Goal: Task Accomplishment & Management: Use online tool/utility

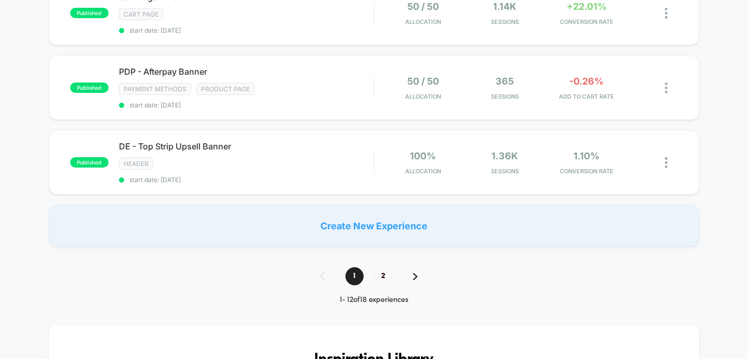
scroll to position [743, 0]
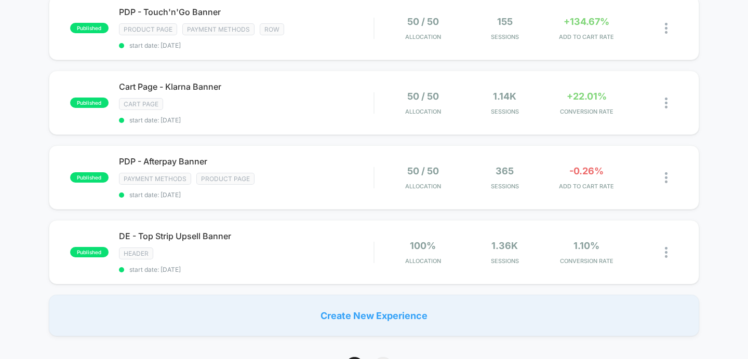
click at [386, 357] on span "2" at bounding box center [383, 366] width 18 height 18
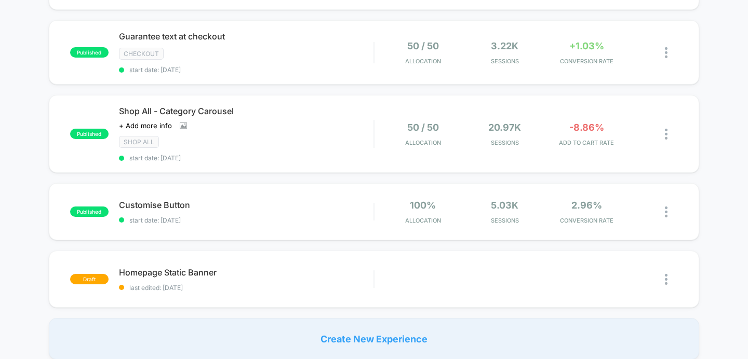
scroll to position [244, 0]
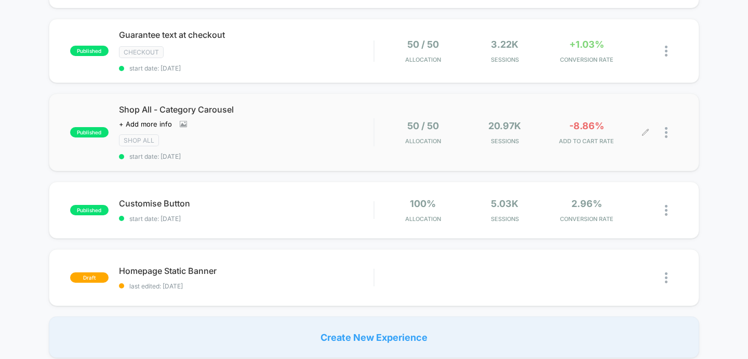
click at [665, 127] on img at bounding box center [666, 132] width 3 height 11
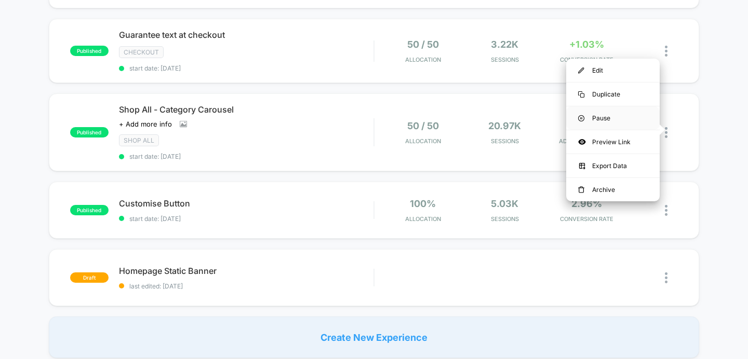
click at [614, 120] on div "Pause" at bounding box center [612, 117] width 93 height 23
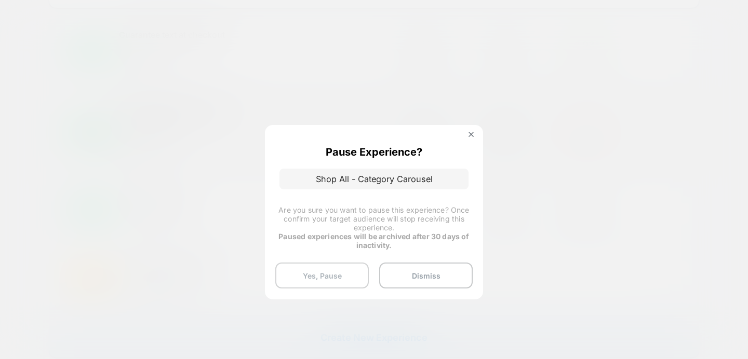
click at [325, 278] on button "Yes, Pause" at bounding box center [321, 276] width 93 height 26
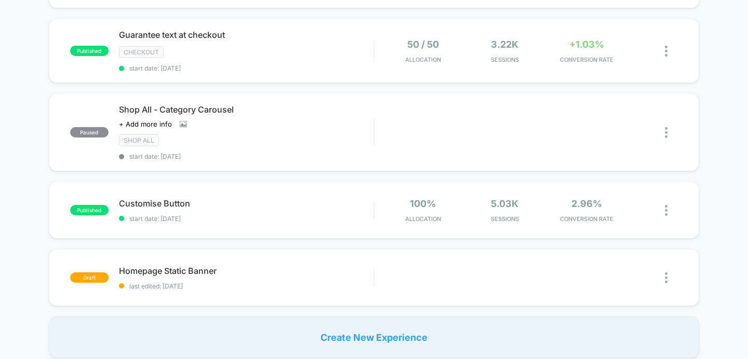
scroll to position [0, 0]
click at [300, 135] on div "SHOP ALL" at bounding box center [246, 141] width 255 height 12
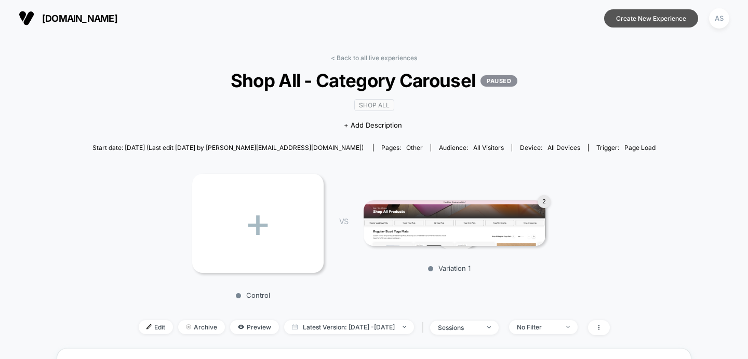
click at [621, 20] on button "Create New Experience" at bounding box center [651, 18] width 94 height 18
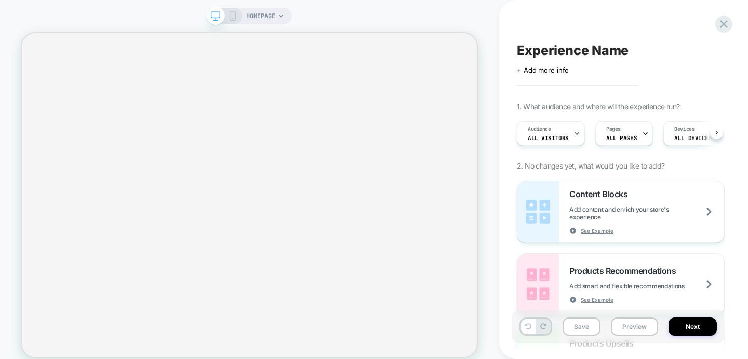
scroll to position [0, 1]
click at [537, 50] on span "Experience Name" at bounding box center [573, 51] width 112 height 16
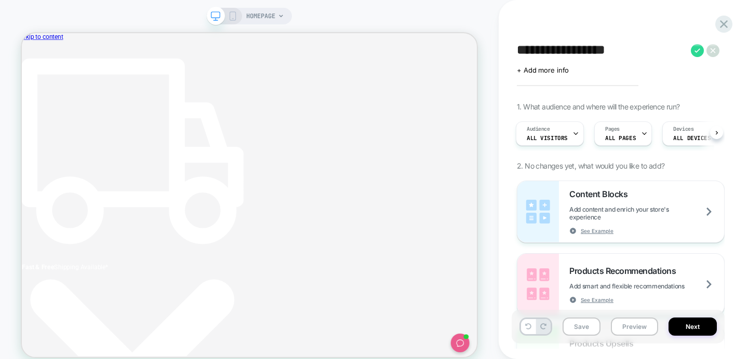
scroll to position [0, 0]
type textarea "**********"
click at [689, 53] on icon at bounding box center [690, 50] width 13 height 13
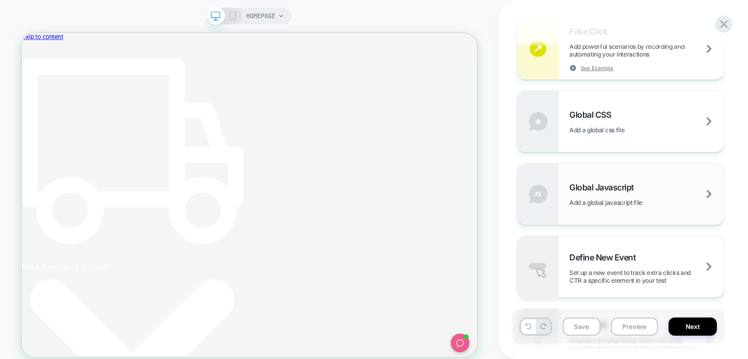
click at [590, 207] on div "Global Javascript Add a global javascript file" at bounding box center [620, 194] width 207 height 61
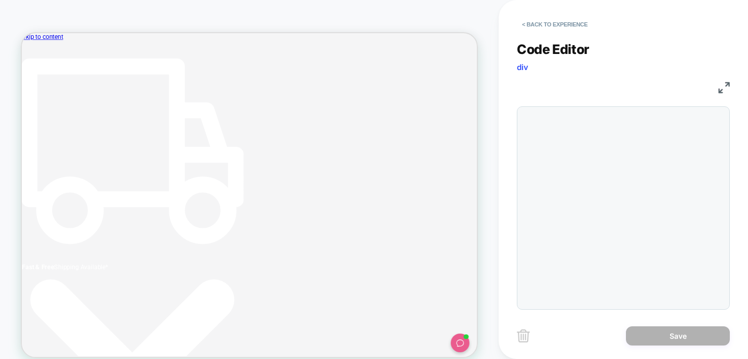
click at [523, 112] on div at bounding box center [523, 112] width 1 height 0
click at [576, 133] on div at bounding box center [644, 208] width 160 height 192
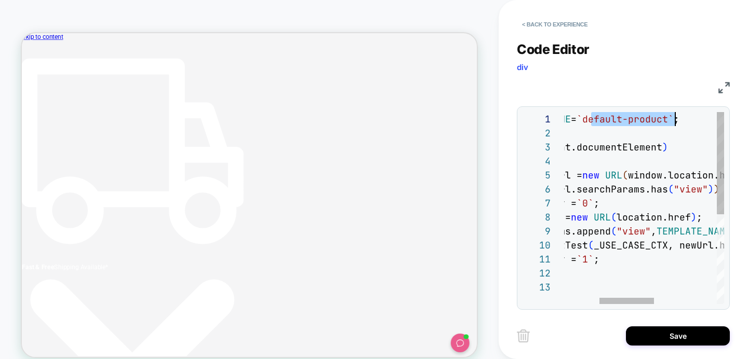
drag, startPoint x: 592, startPoint y: 118, endPoint x: 675, endPoint y: 117, distance: 82.6
click at [675, 117] on div "const TEMPLATE_NAME = `default-product` ; loomi_api .when ( ( ) => document.doc…" at bounding box center [684, 292] width 445 height 360
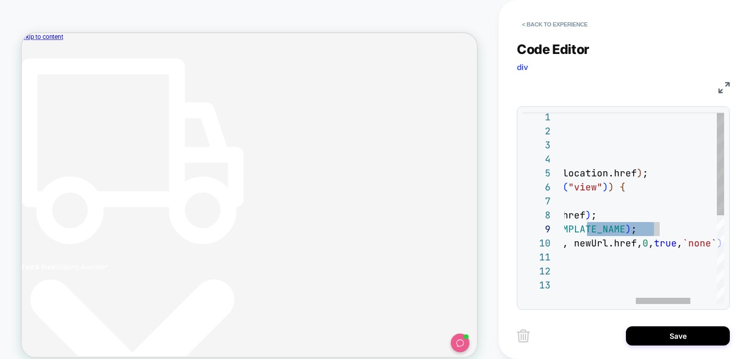
drag, startPoint x: 589, startPoint y: 231, endPoint x: 656, endPoint y: 229, distance: 67.1
click at [656, 229] on div "const TEMPLATE_NAME = `shop-all` ; loomi_api .when ( ( ) => document.documentEl…" at bounding box center [579, 290] width 445 height 360
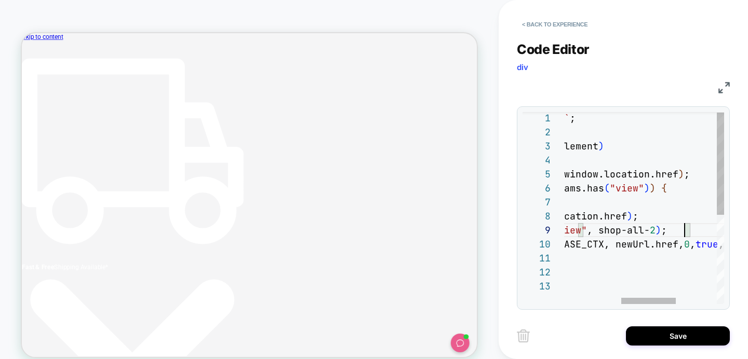
click at [608, 256] on div "const TEMPLATE_NAME = `shop-all` ; loomi_api .when ( ( ) => document.documentEl…" at bounding box center [620, 291] width 445 height 360
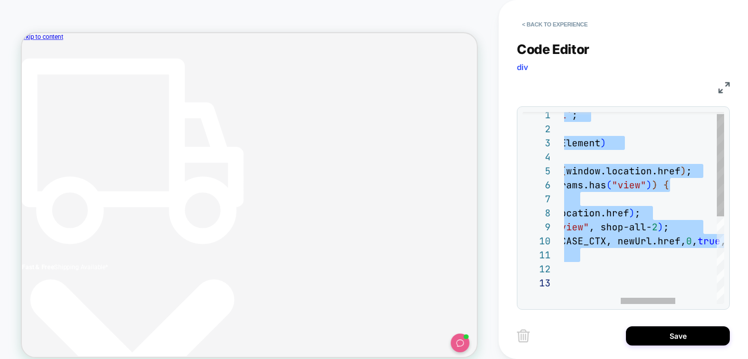
type textarea "**********"
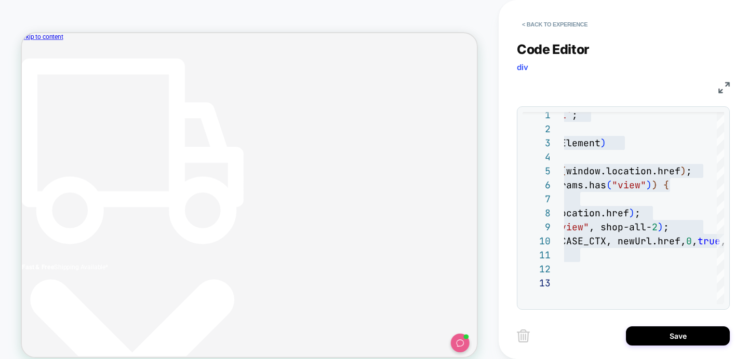
scroll to position [0, 688]
click at [524, 28] on button "< Back to experience" at bounding box center [555, 24] width 76 height 17
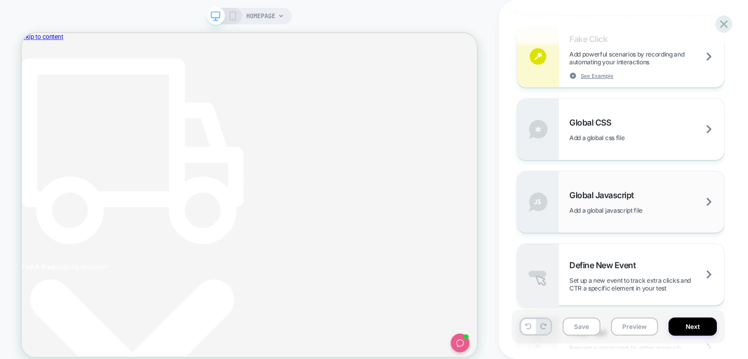
click at [581, 195] on span "Global Javascript" at bounding box center [604, 195] width 70 height 10
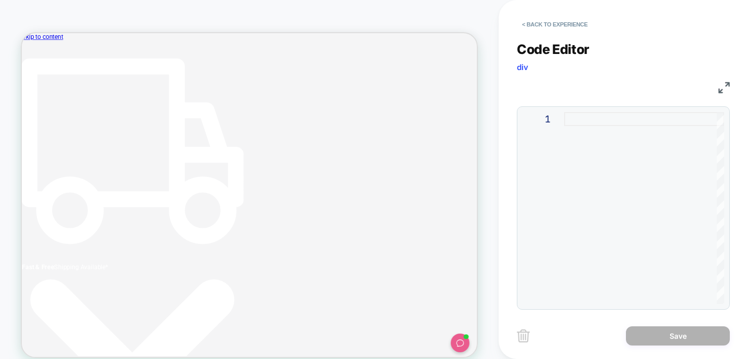
click at [581, 195] on div at bounding box center [644, 208] width 160 height 192
type textarea "**********"
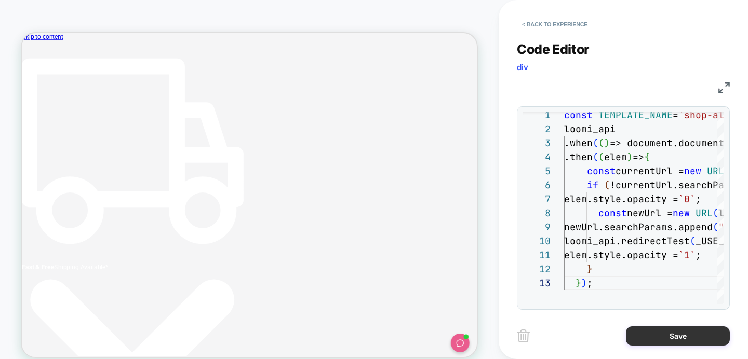
click at [657, 331] on button "Save" at bounding box center [678, 336] width 104 height 19
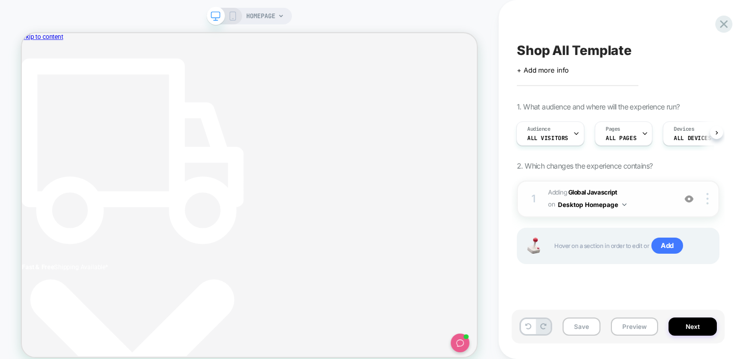
click at [600, 205] on button "Desktop Homepage" at bounding box center [592, 204] width 69 height 13
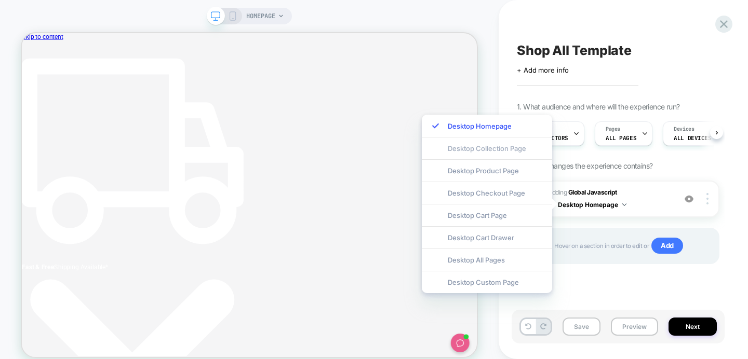
click at [517, 148] on div "Desktop Collection Page" at bounding box center [487, 148] width 130 height 22
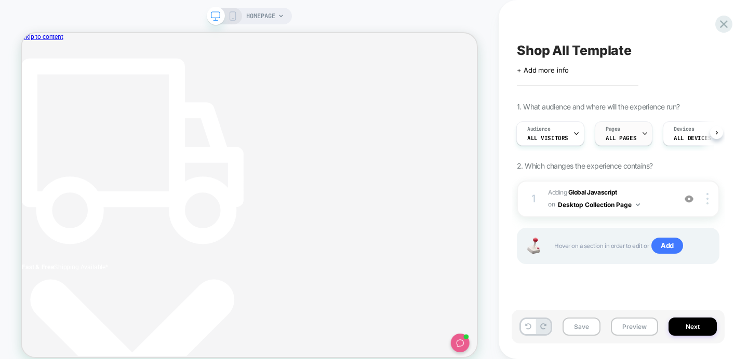
click at [613, 141] on span "ALL PAGES" at bounding box center [621, 138] width 31 height 7
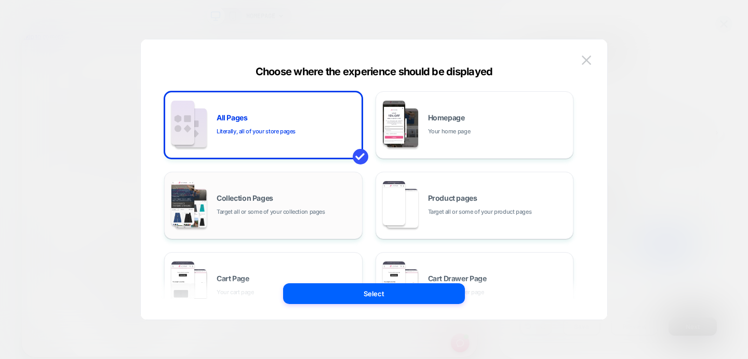
click at [298, 213] on span "Target all or some of your collection pages" at bounding box center [271, 212] width 109 height 10
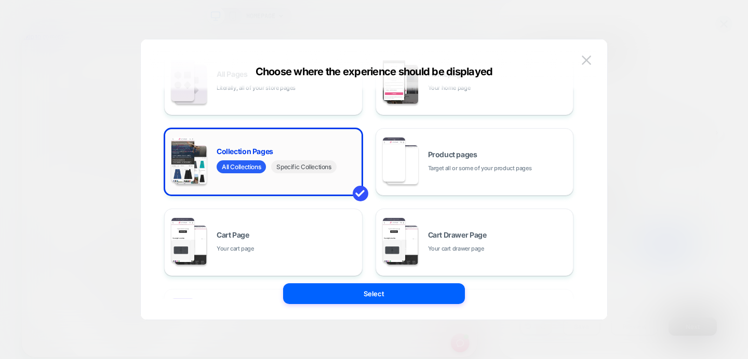
click at [293, 166] on span "Specific Collections" at bounding box center [303, 166] width 65 height 13
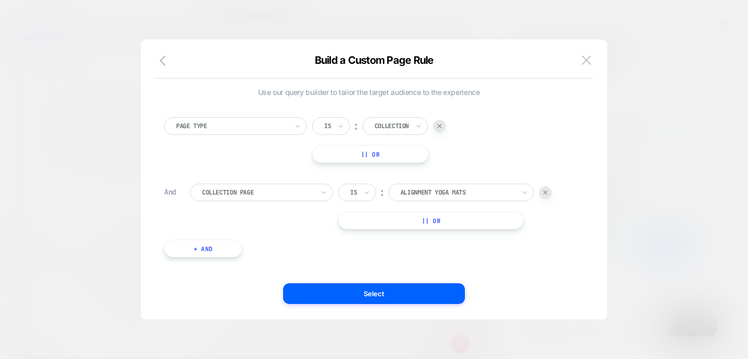
click at [419, 191] on div at bounding box center [457, 192] width 114 height 9
type input "****"
click at [446, 214] on div "Shop All Products" at bounding box center [466, 221] width 135 height 17
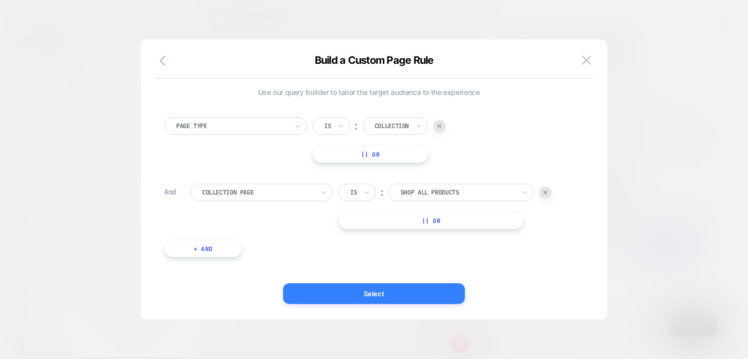
click at [389, 289] on button "Select" at bounding box center [374, 294] width 182 height 21
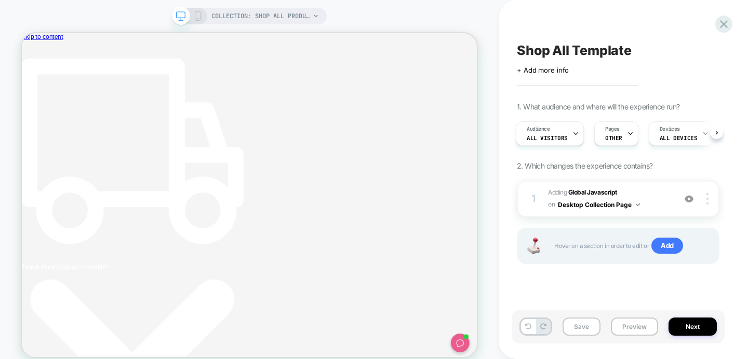
scroll to position [0, 283]
click at [587, 232] on div "Hover on a section in order to edit or Add" at bounding box center [618, 246] width 203 height 36
click at [679, 248] on span "Add" at bounding box center [667, 246] width 32 height 17
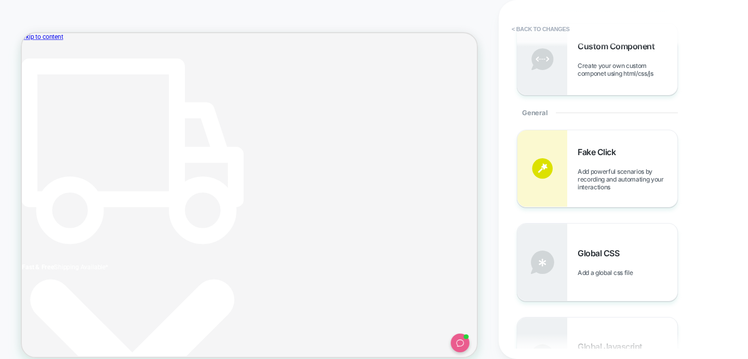
scroll to position [0, 0]
click at [532, 25] on button "< Back to changes" at bounding box center [540, 29] width 69 height 17
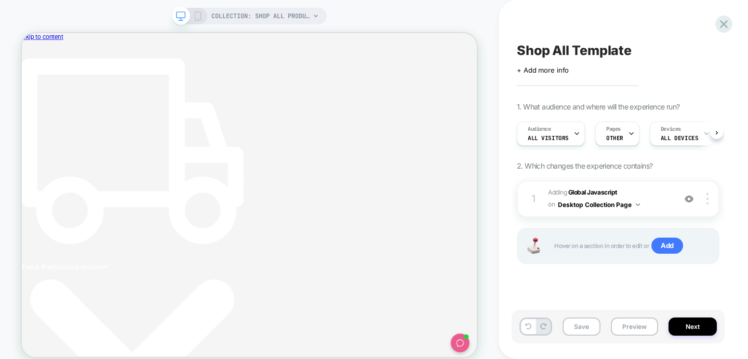
scroll to position [0, 1]
click at [287, 16] on span "COLLECTION: Shop All Products (Category)" at bounding box center [260, 16] width 99 height 17
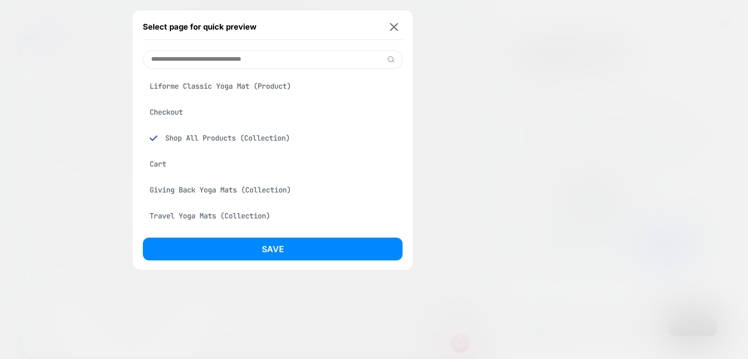
scroll to position [0, 283]
click at [402, 23] on div "Select page for quick preview" at bounding box center [273, 27] width 260 height 26
click at [393, 23] on img at bounding box center [394, 27] width 8 height 8
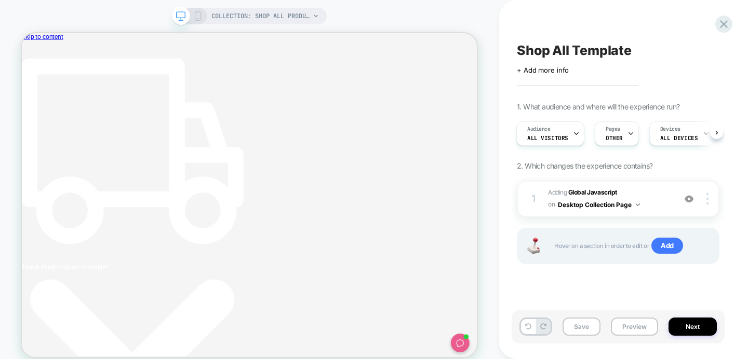
click at [198, 14] on icon at bounding box center [197, 15] width 9 height 9
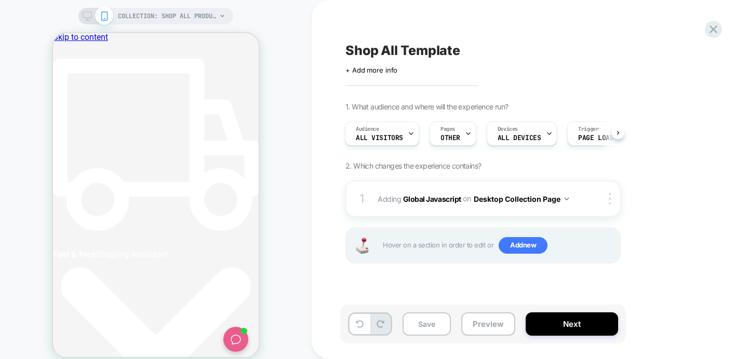
scroll to position [0, 195]
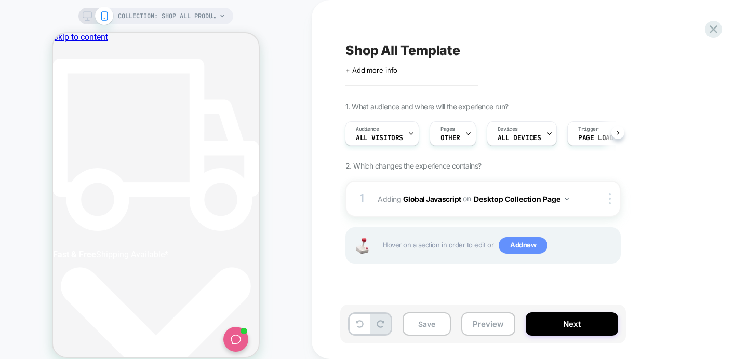
click at [507, 251] on span "Add new" at bounding box center [523, 245] width 49 height 17
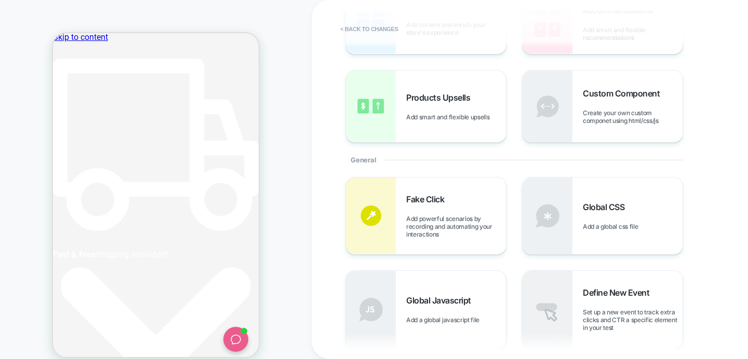
scroll to position [186, 0]
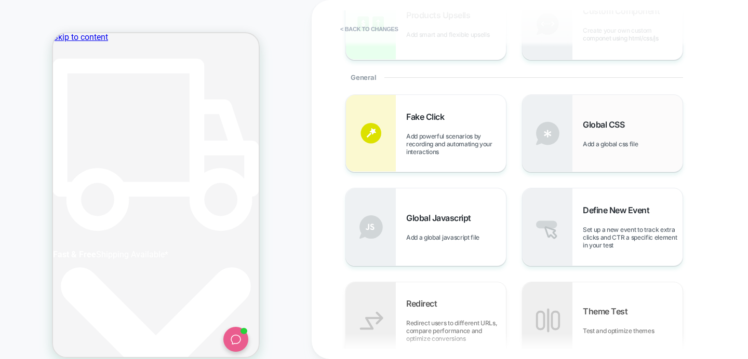
click at [591, 157] on div "Global CSS Add a global css file" at bounding box center [603, 133] width 160 height 77
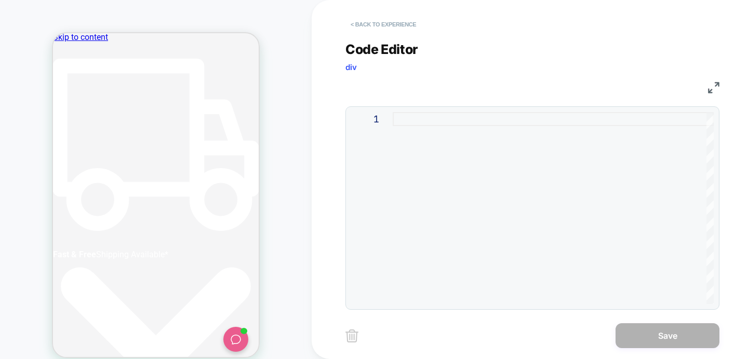
click at [360, 24] on button "< Back to experience" at bounding box center [383, 24] width 76 height 17
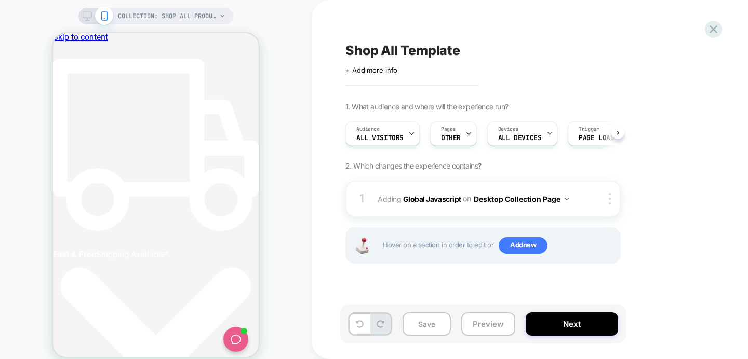
scroll to position [0, 1]
click at [527, 249] on span "Add new" at bounding box center [523, 245] width 49 height 17
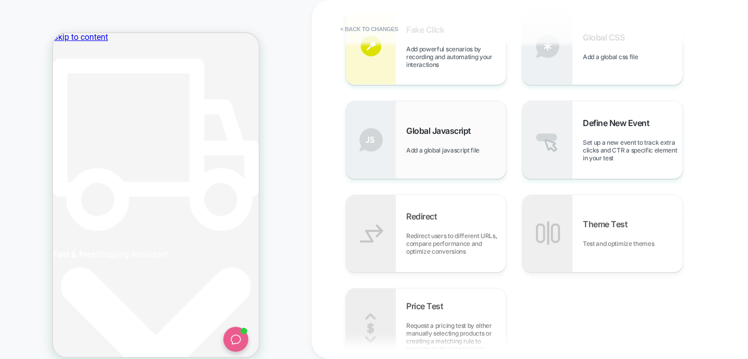
scroll to position [0, 195]
click at [435, 158] on div "Global Javascript Add a global javascript file" at bounding box center [426, 139] width 160 height 77
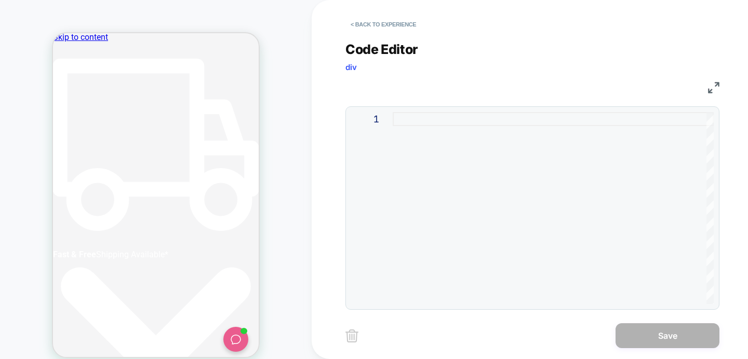
click at [440, 191] on div at bounding box center [553, 208] width 321 height 192
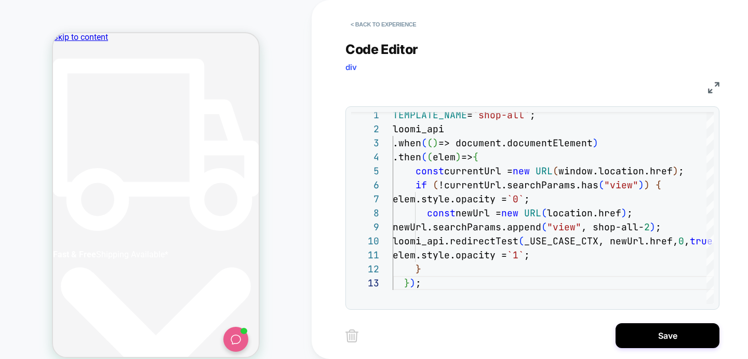
scroll to position [0, 0]
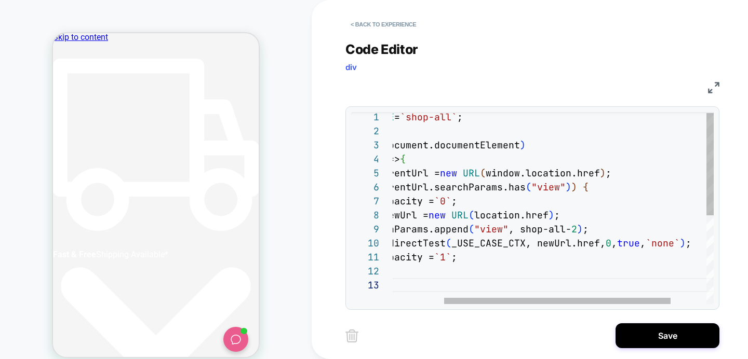
click at [549, 230] on div "TEMPLATE_NAME = `shop-all` ; loomi_api .when ( ( ) => document.documentElement …" at bounding box center [542, 290] width 445 height 360
drag, startPoint x: 549, startPoint y: 230, endPoint x: 604, endPoint y: 228, distance: 55.1
click at [604, 228] on div "TEMPLATE_NAME = `shop-all` ; loomi_api .when ( ( ) => document.documentElement …" at bounding box center [542, 290] width 445 height 360
click at [453, 190] on div "TEMPLATE_NAME = `shop-all` ; loomi_api .when ( ( ) => document.documentElement …" at bounding box center [542, 290] width 445 height 360
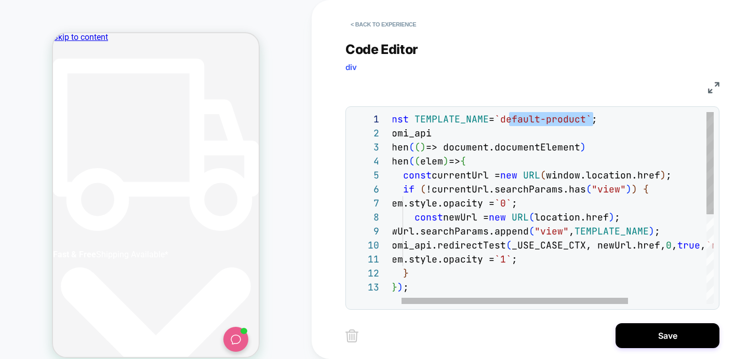
drag, startPoint x: 510, startPoint y: 121, endPoint x: 593, endPoint y: 119, distance: 83.1
click at [593, 119] on div "const TEMPLATE_NAME = `default-product` ; loomi_api .when ( ( ) => document.doc…" at bounding box center [602, 292] width 445 height 360
click at [553, 183] on div "const TEMPLATE_NAME = `shop-all-2` ; loomi_api .when ( ( ) => document.document…" at bounding box center [602, 292] width 445 height 360
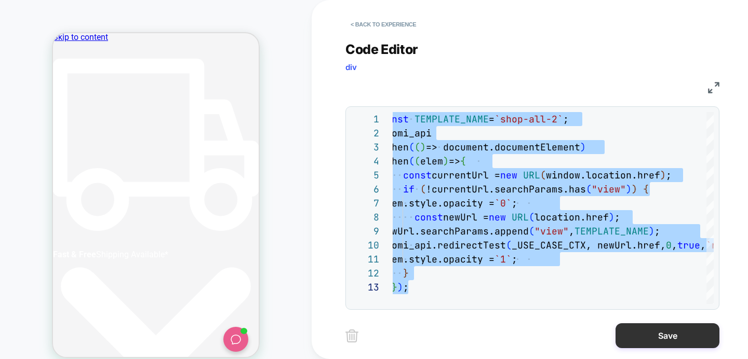
type textarea "**********"
click at [665, 334] on button "Save" at bounding box center [667, 336] width 104 height 25
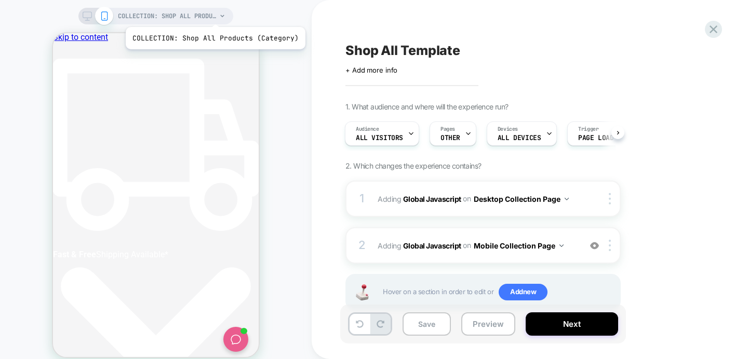
click at [213, 14] on span "COLLECTION: Shop All Products (Category)" at bounding box center [167, 16] width 99 height 17
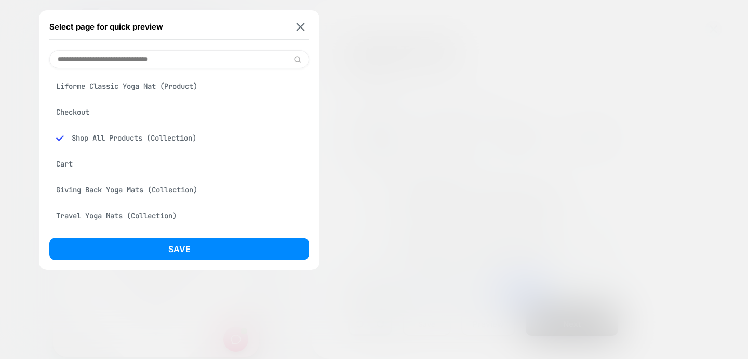
click at [301, 20] on div "Select page for quick preview" at bounding box center [179, 27] width 260 height 26
click at [301, 23] on img at bounding box center [301, 27] width 8 height 8
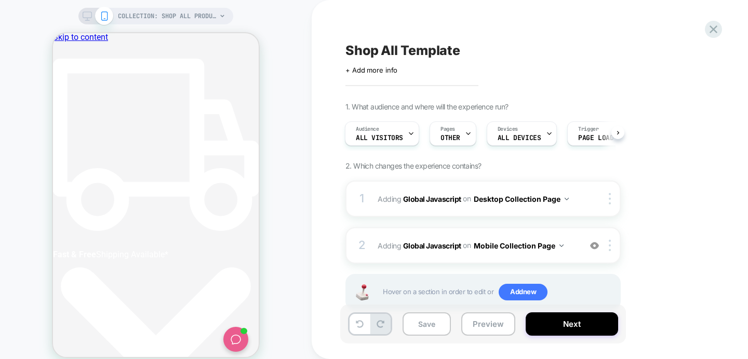
drag, startPoint x: 89, startPoint y: 13, endPoint x: 488, endPoint y: 114, distance: 411.4
click at [89, 13] on icon at bounding box center [87, 15] width 9 height 9
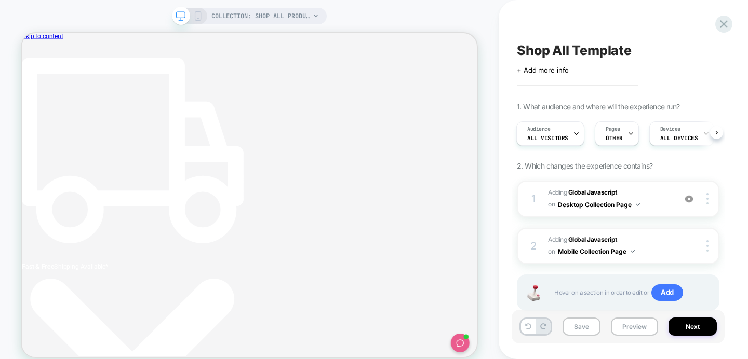
click at [582, 165] on div "COLLECTION: Shop All Products (Category) COLLECTION: Shop All Products (Categor…" at bounding box center [374, 187] width 748 height 374
click at [584, 192] on b "Global Javascript" at bounding box center [592, 193] width 49 height 8
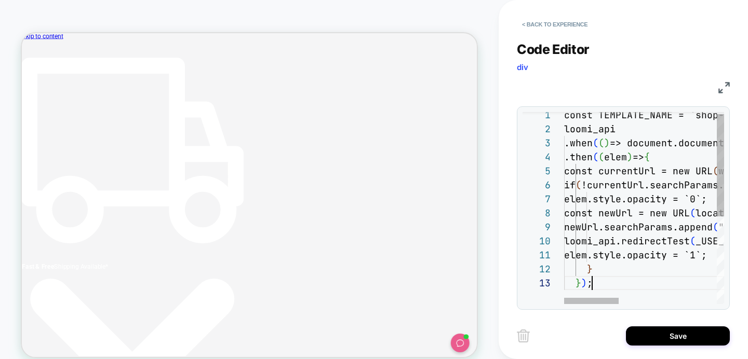
type textarea "**********"
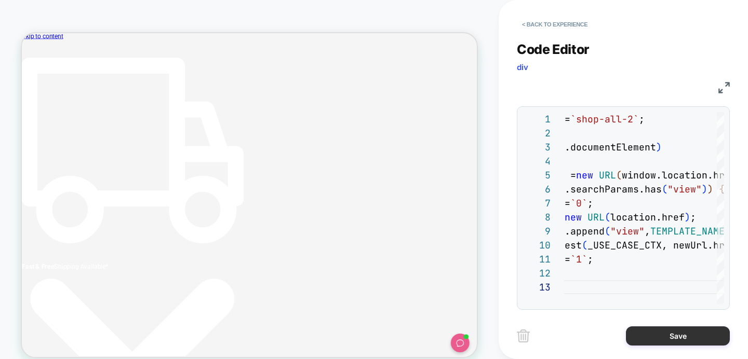
click at [648, 342] on button "Save" at bounding box center [678, 336] width 104 height 19
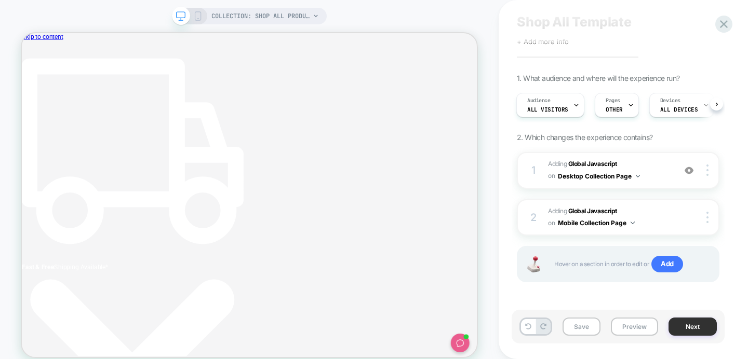
click at [688, 323] on button "Next" at bounding box center [692, 327] width 48 height 18
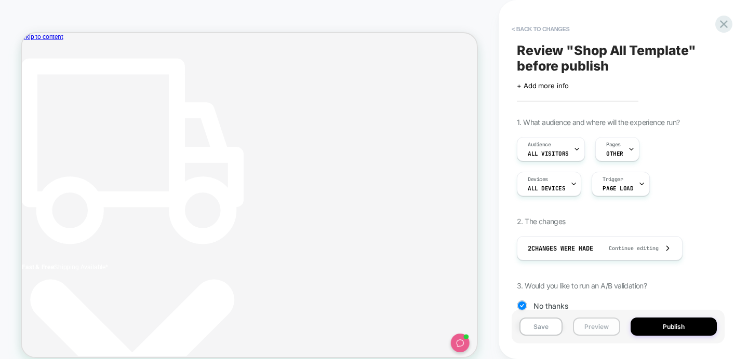
click at [593, 329] on button "Preview" at bounding box center [596, 327] width 47 height 18
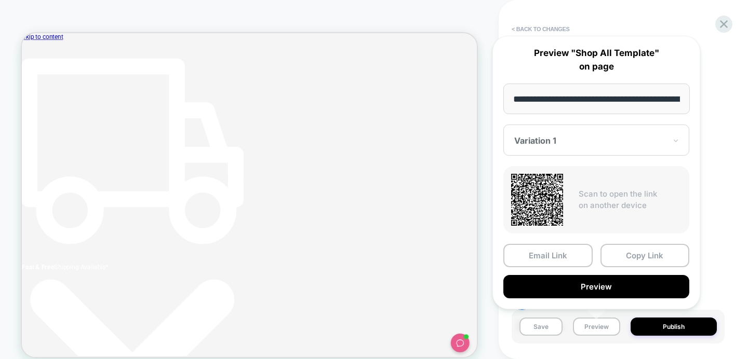
click at [694, 32] on div "**********" at bounding box center [596, 172] width 229 height 295
click at [719, 25] on icon at bounding box center [724, 24] width 14 height 14
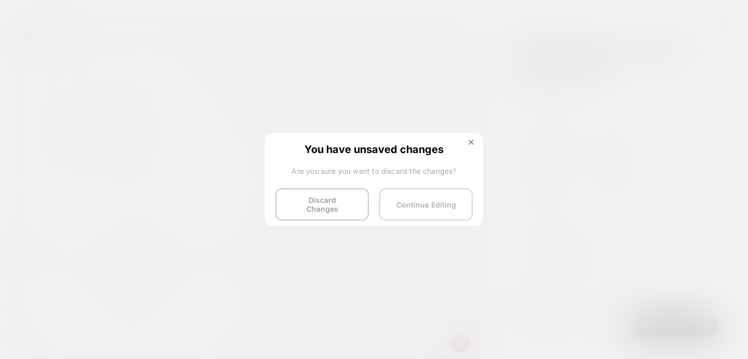
click at [439, 194] on button "Continue Editing" at bounding box center [425, 205] width 93 height 32
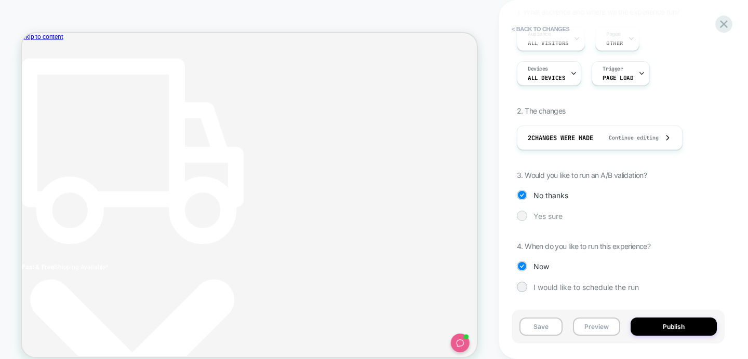
click at [544, 215] on span "Yes sure" at bounding box center [547, 216] width 29 height 9
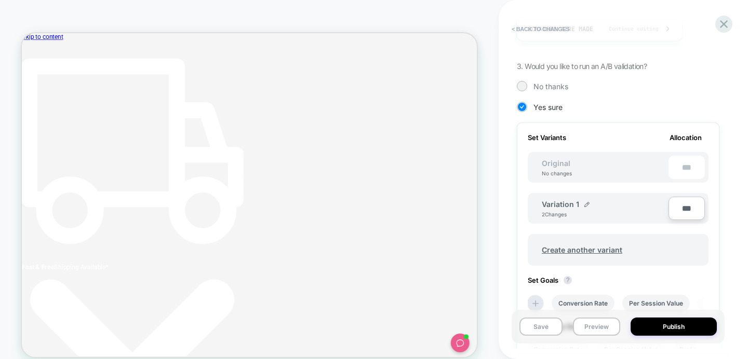
click at [552, 215] on div "2 Changes" at bounding box center [557, 214] width 31 height 6
click at [585, 202] on img at bounding box center [586, 204] width 5 height 5
click at [579, 210] on input "**********" at bounding box center [579, 209] width 75 height 20
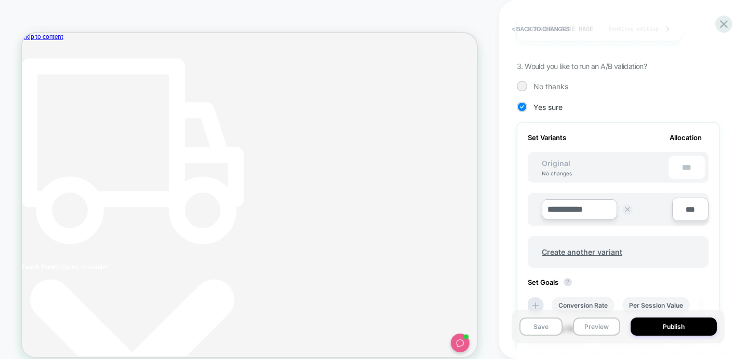
click at [627, 210] on img at bounding box center [627, 209] width 5 height 5
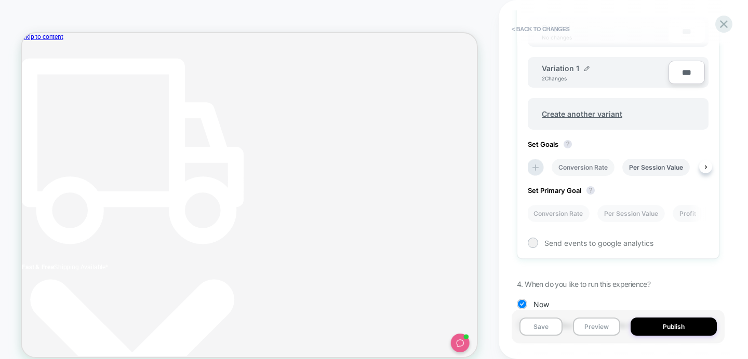
click at [590, 168] on li "Conversion Rate" at bounding box center [583, 167] width 63 height 17
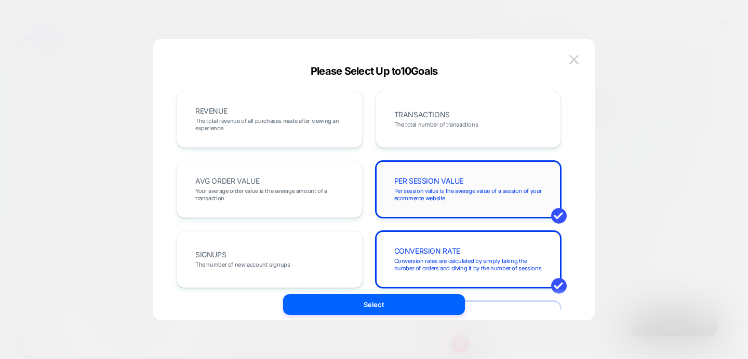
click at [420, 198] on span "Per session value is the average value of a session of your ecommerce website" at bounding box center [468, 195] width 149 height 15
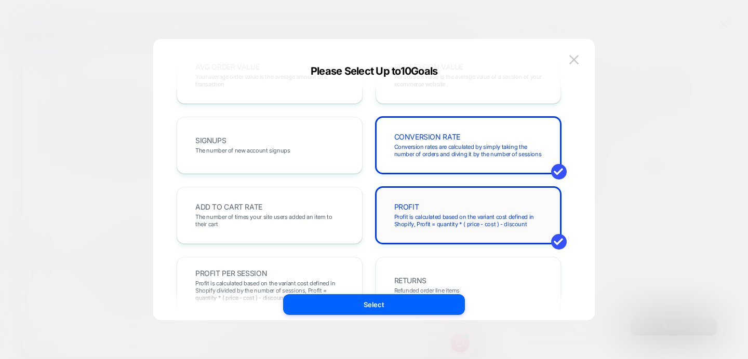
click at [418, 214] on span "Profit is calculated based on the variant cost defined in Shopify, Profit = qua…" at bounding box center [468, 220] width 149 height 15
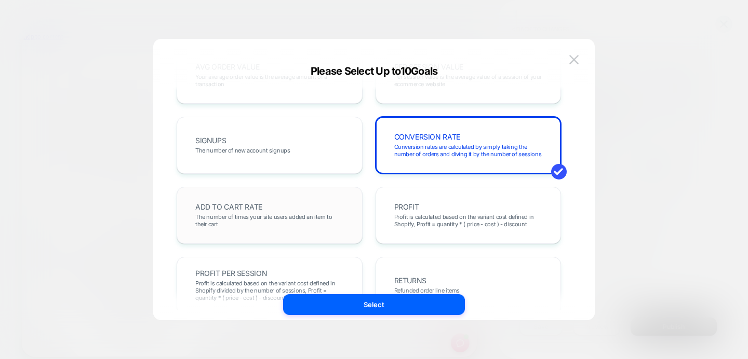
click at [297, 215] on span "The number of times your site users added an item to their cart" at bounding box center [269, 220] width 149 height 15
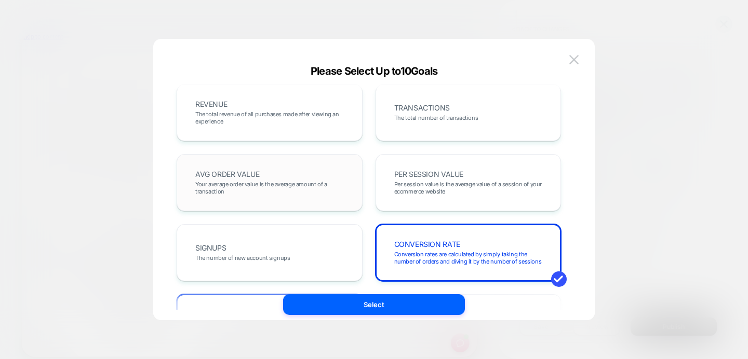
click at [298, 189] on span "Your average order value is the average amount of a transaction" at bounding box center [269, 188] width 149 height 15
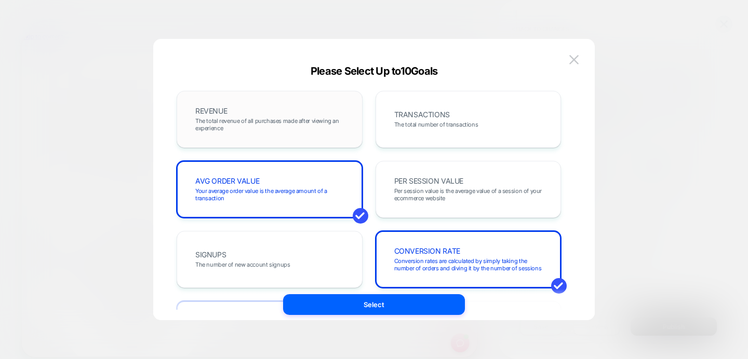
click at [317, 117] on span "The total revenue of all purchases made after viewing an experience" at bounding box center [269, 124] width 149 height 15
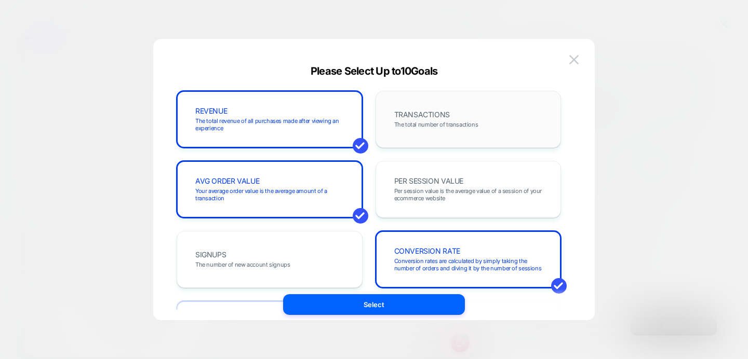
click at [413, 117] on span "TRANSACTIONS" at bounding box center [422, 114] width 56 height 7
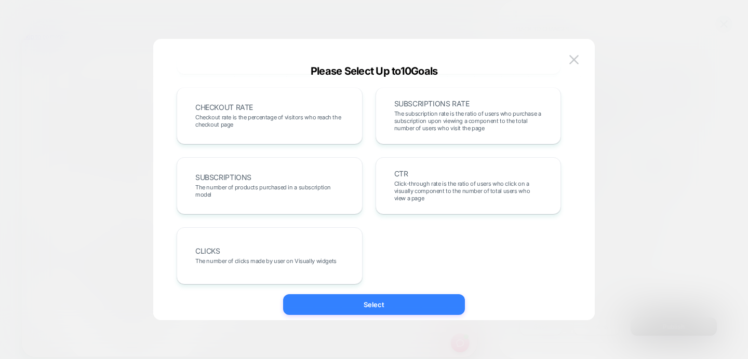
click at [362, 310] on button "Select" at bounding box center [374, 305] width 182 height 21
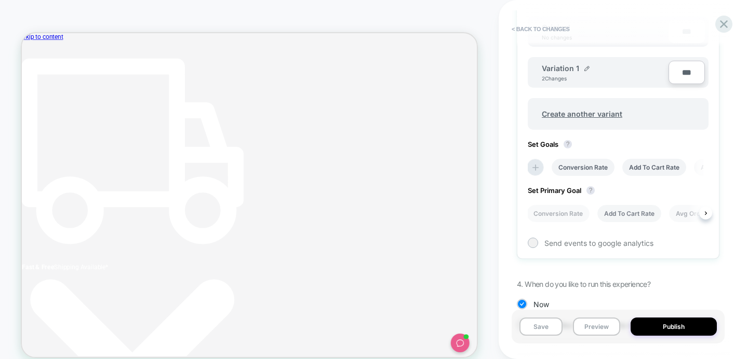
click at [628, 210] on li "Add To Cart Rate" at bounding box center [629, 213] width 64 height 17
click at [603, 215] on li "Revenue" at bounding box center [604, 213] width 39 height 17
click at [620, 211] on li "Add To Cart Rate" at bounding box center [630, 213] width 64 height 17
click at [579, 211] on li "Conversion Rate" at bounding box center [559, 213] width 63 height 17
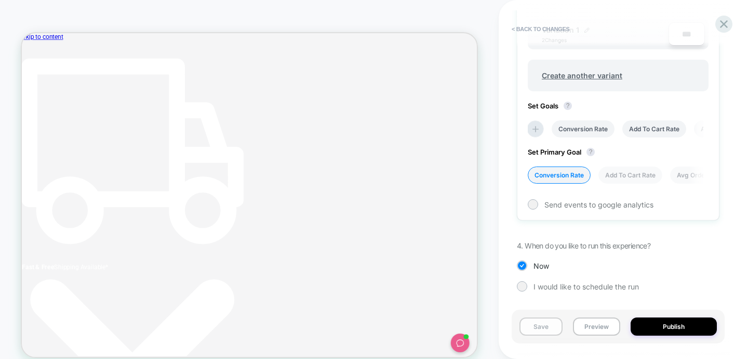
click at [545, 326] on button "Save" at bounding box center [540, 327] width 43 height 18
click at [501, 246] on div "< Back to changes Review " Shop All Template " before publish Click to edit exp…" at bounding box center [622, 179] width 249 height 359
click at [528, 28] on button "< Back to changes" at bounding box center [540, 29] width 69 height 17
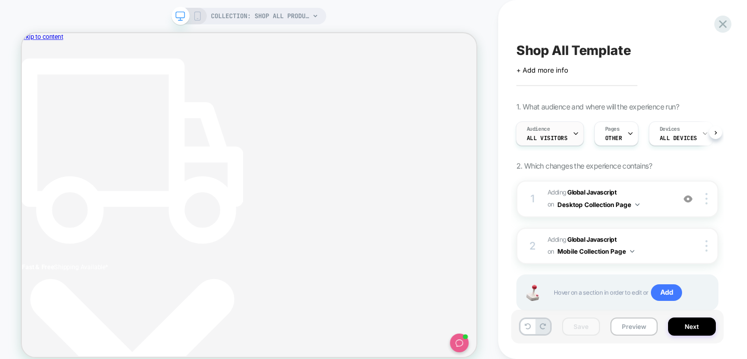
scroll to position [29, 0]
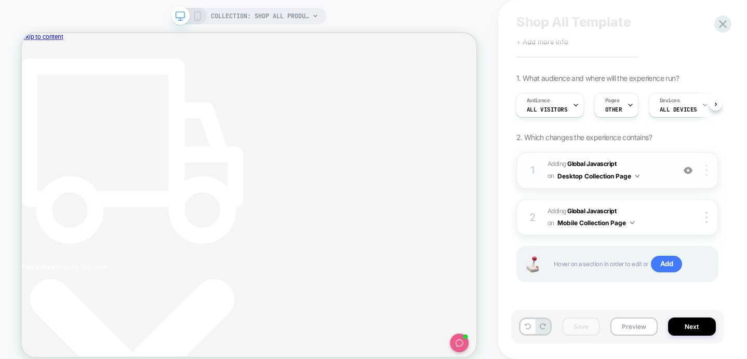
click at [707, 167] on img at bounding box center [706, 170] width 2 height 11
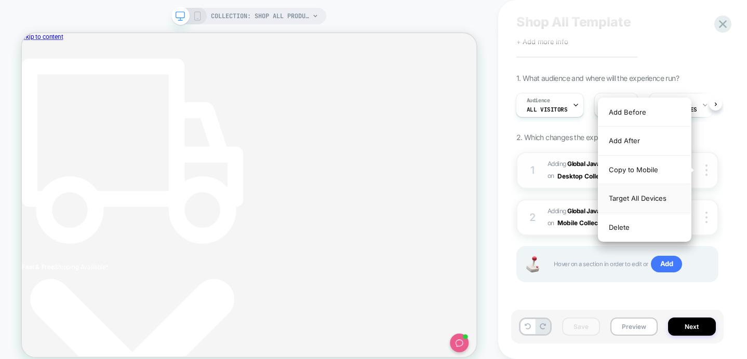
click at [645, 198] on div "Target All Devices" at bounding box center [644, 198] width 92 height 29
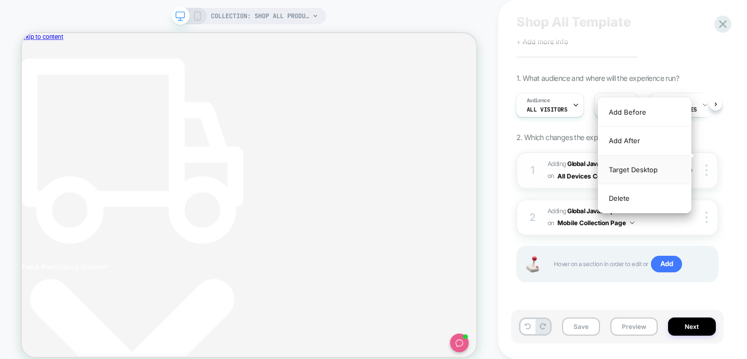
scroll to position [0, 282]
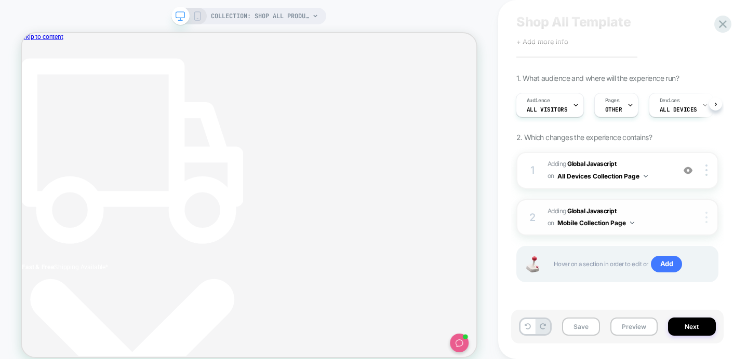
click at [707, 216] on img at bounding box center [706, 217] width 2 height 11
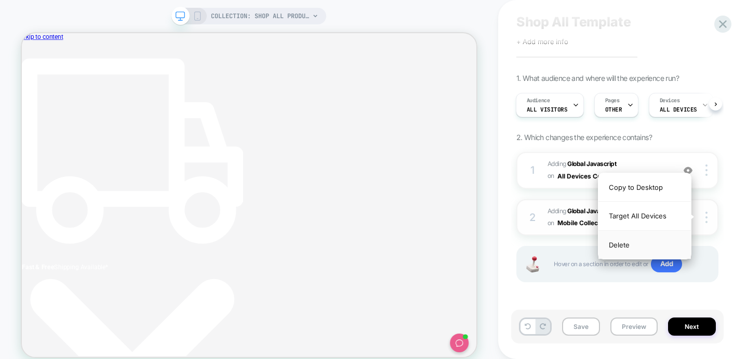
scroll to position [0, 59]
click at [619, 246] on div "Delete" at bounding box center [644, 245] width 92 height 28
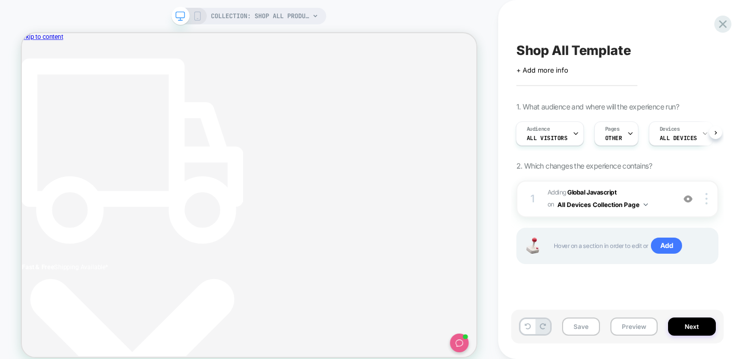
scroll to position [0, 0]
click at [578, 320] on button "Save" at bounding box center [581, 327] width 38 height 18
click at [573, 283] on div "1 Adding Global Javascript on All Devices Collection Page Add Before Add After …" at bounding box center [617, 236] width 202 height 110
click at [699, 318] on button "Next" at bounding box center [692, 327] width 48 height 18
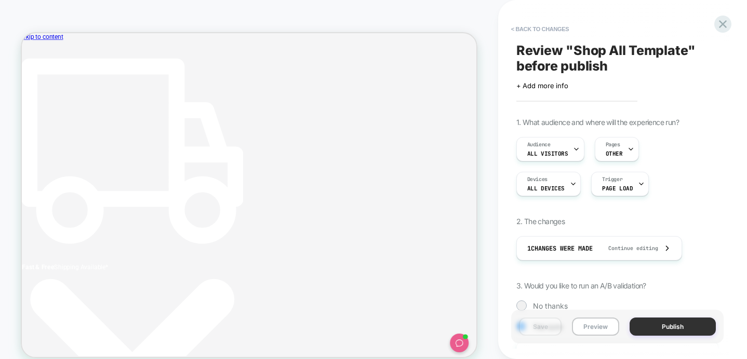
click at [668, 326] on button "Publish" at bounding box center [673, 327] width 86 height 18
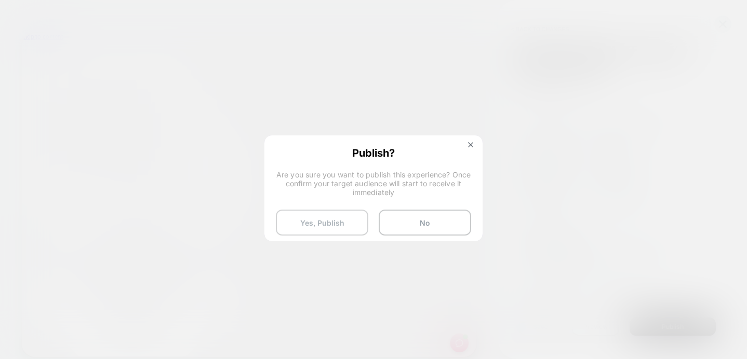
click at [336, 228] on button "Yes, Publish" at bounding box center [322, 223] width 92 height 26
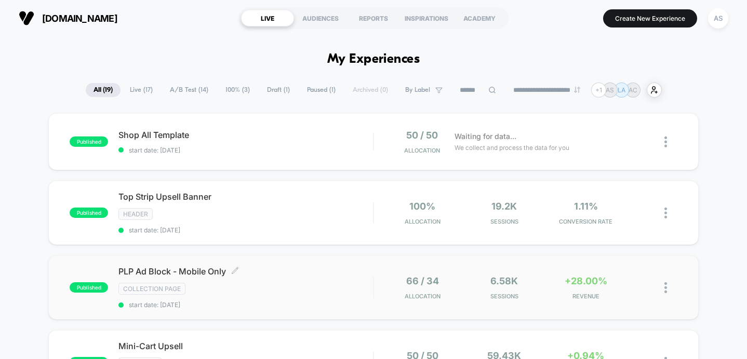
click at [211, 283] on div "COLLECTION PAGE" at bounding box center [245, 289] width 255 height 12
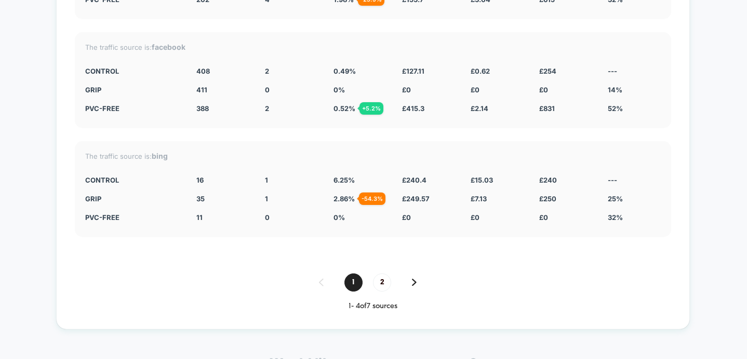
scroll to position [2413, 0]
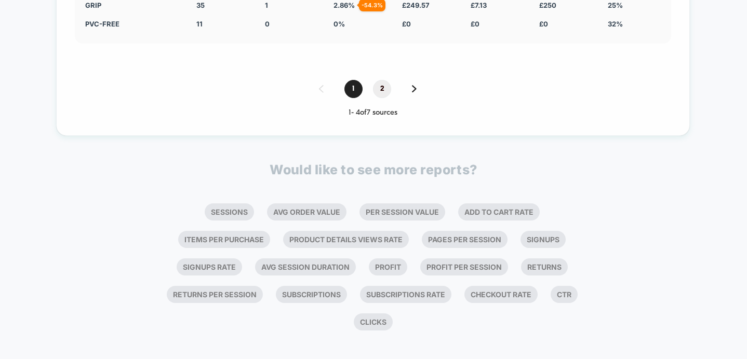
click at [382, 80] on span "2" at bounding box center [382, 89] width 18 height 18
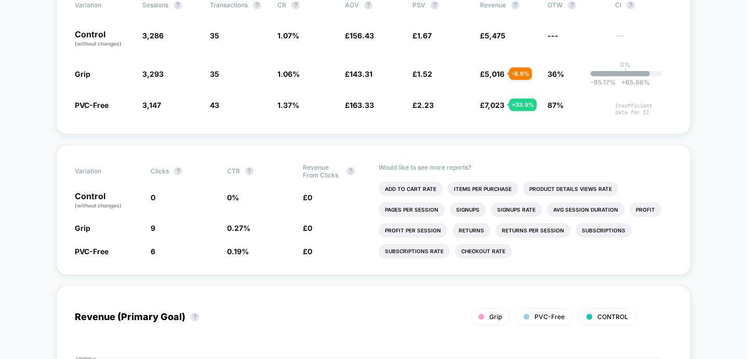
scroll to position [0, 0]
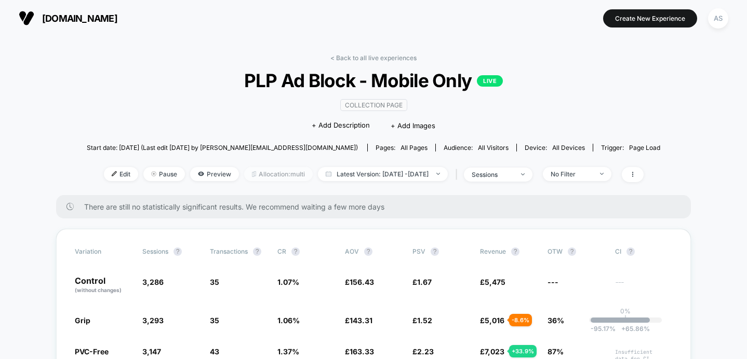
click at [246, 170] on span "Allocation: multi" at bounding box center [278, 174] width 69 height 14
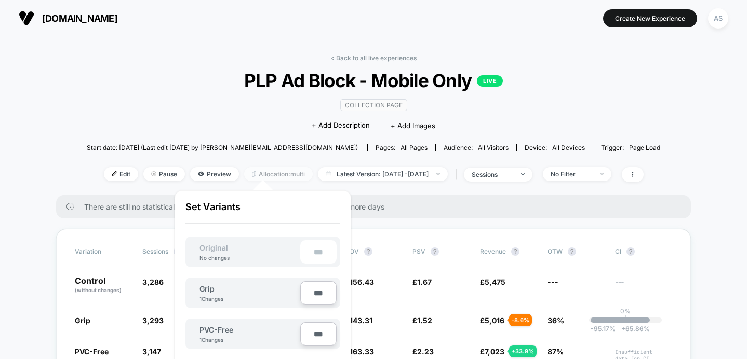
click at [246, 170] on span "Allocation: multi" at bounding box center [278, 174] width 69 height 14
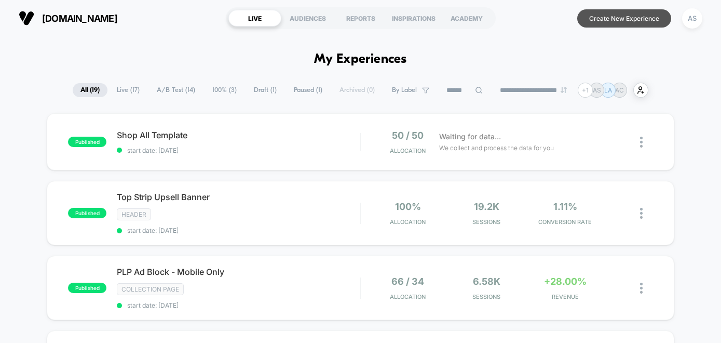
click at [622, 13] on button "Create New Experience" at bounding box center [625, 18] width 94 height 18
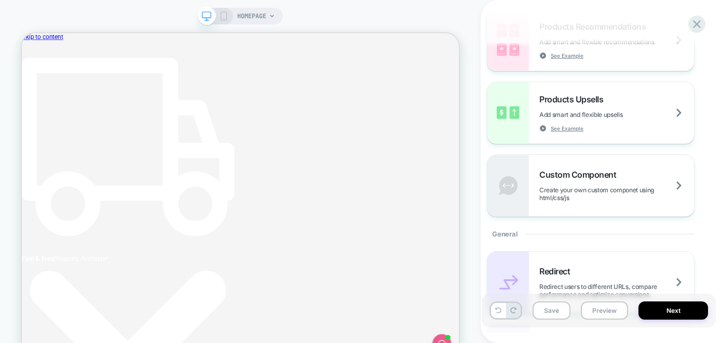
scroll to position [0, 271]
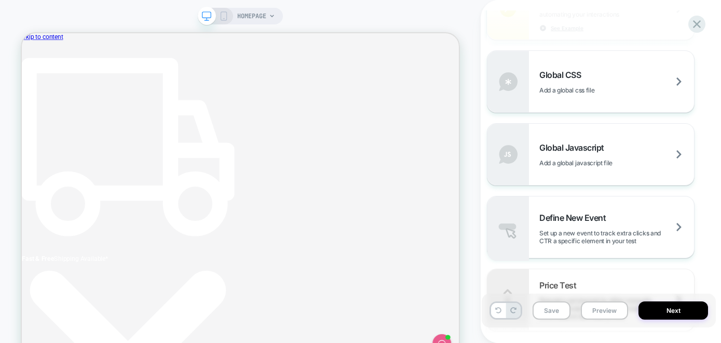
click at [265, 20] on span "HOMEPAGE" at bounding box center [251, 16] width 29 height 17
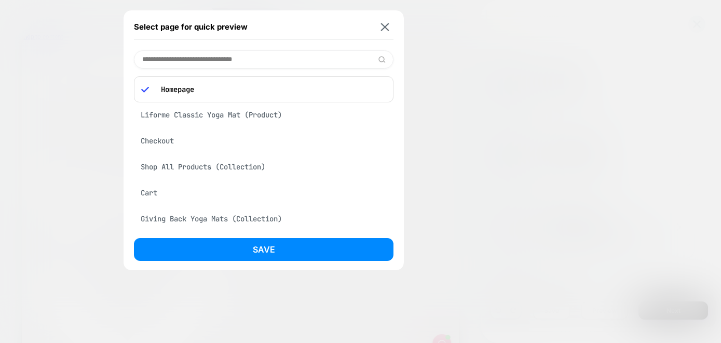
click at [195, 65] on input at bounding box center [264, 59] width 260 height 18
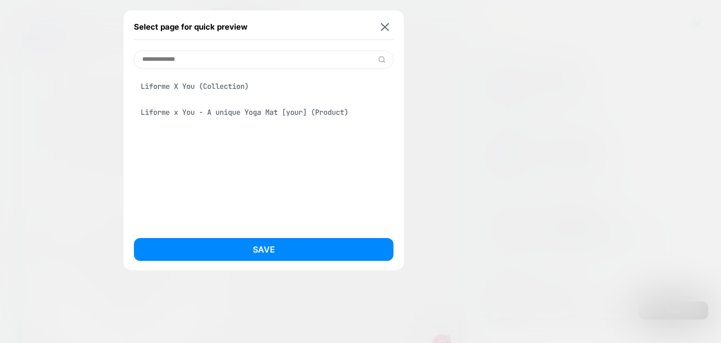
type input "**********"
click at [203, 118] on div "Liforme x You - A unique Yoga Mat [your] (Product)" at bounding box center [264, 112] width 260 height 20
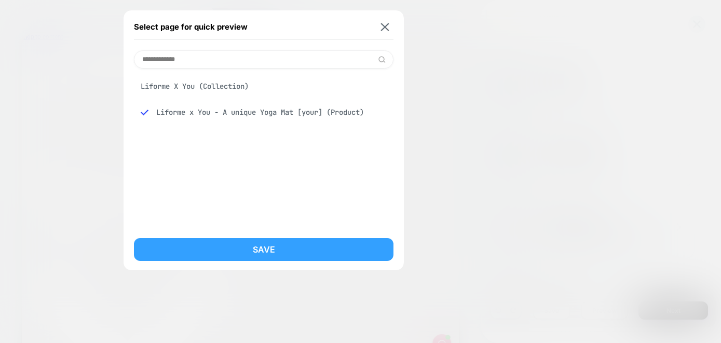
click at [252, 254] on button "Save" at bounding box center [264, 249] width 260 height 23
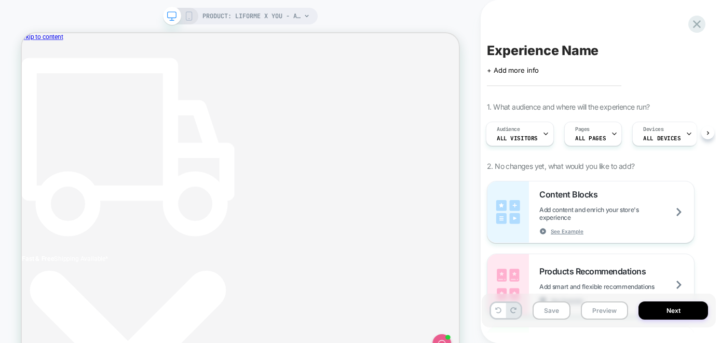
scroll to position [0, 15]
